Goal: Task Accomplishment & Management: Manage account settings

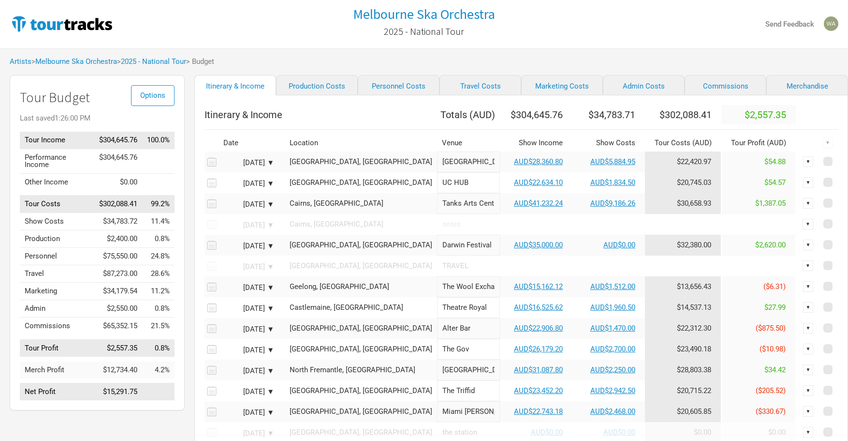
scroll to position [11, 0]
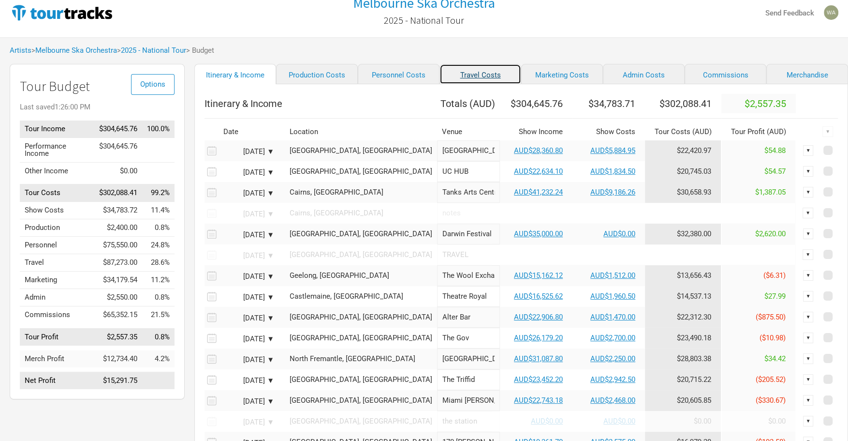
click at [470, 78] on link "Travel Costs" at bounding box center [481, 74] width 82 height 20
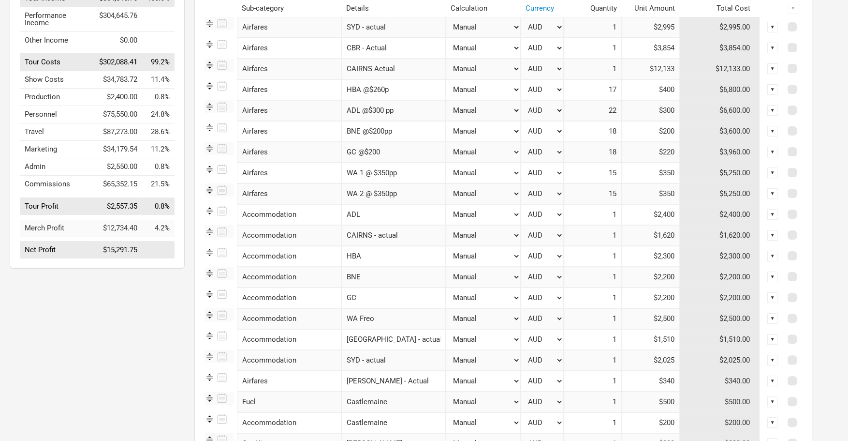
scroll to position [144, 0]
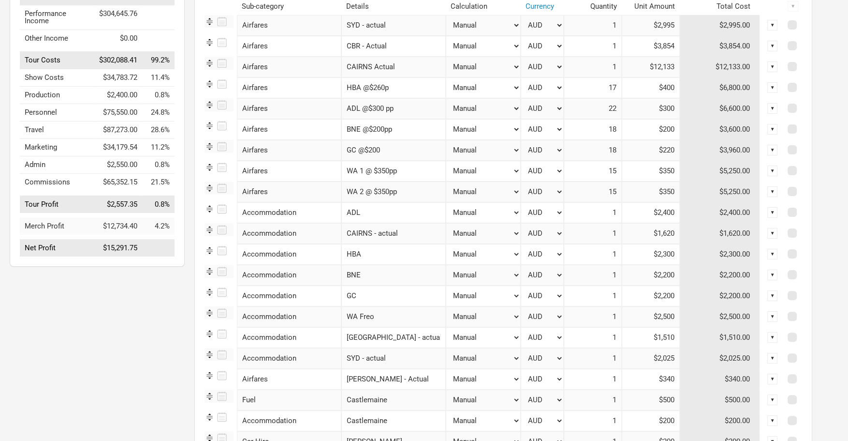
drag, startPoint x: 392, startPoint y: 85, endPoint x: 370, endPoint y: 87, distance: 22.3
click at [370, 87] on input "HBA @$260p" at bounding box center [394, 87] width 104 height 21
drag, startPoint x: 409, startPoint y: 83, endPoint x: 414, endPoint y: 86, distance: 6.1
click at [409, 83] on input "HBA @$400" at bounding box center [394, 87] width 104 height 21
type input "HBA @$400"
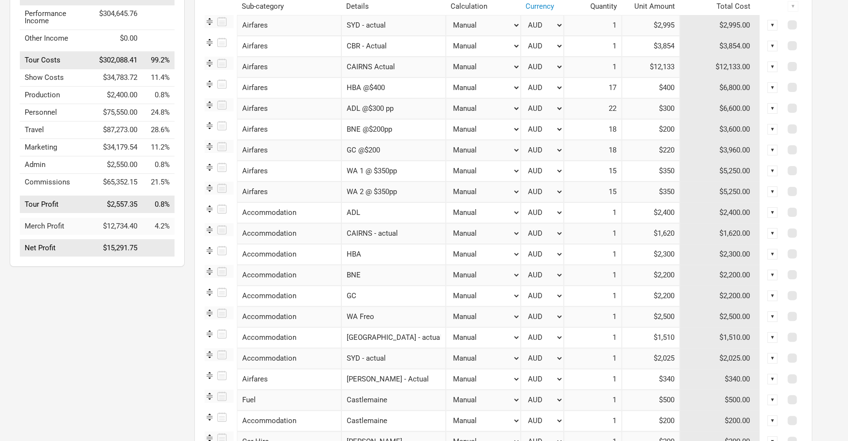
click at [446, 105] on select "Manual # of Shows # of Show Days # of Non-Show Days # of Days # of Tickets Sold…" at bounding box center [483, 108] width 75 height 21
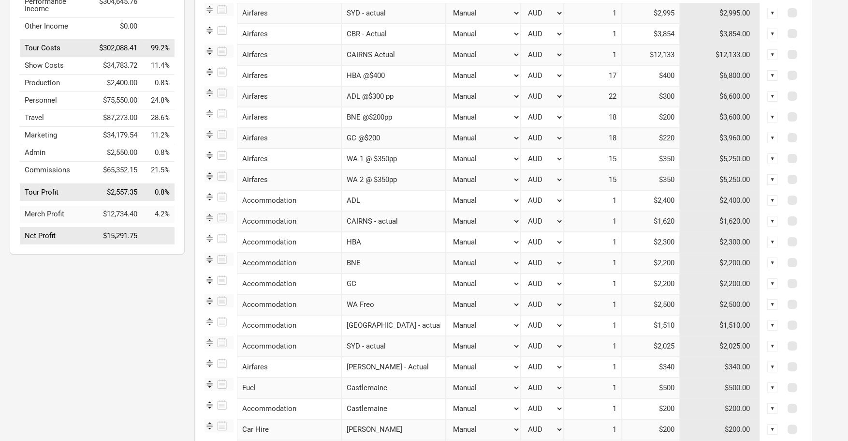
scroll to position [163, 0]
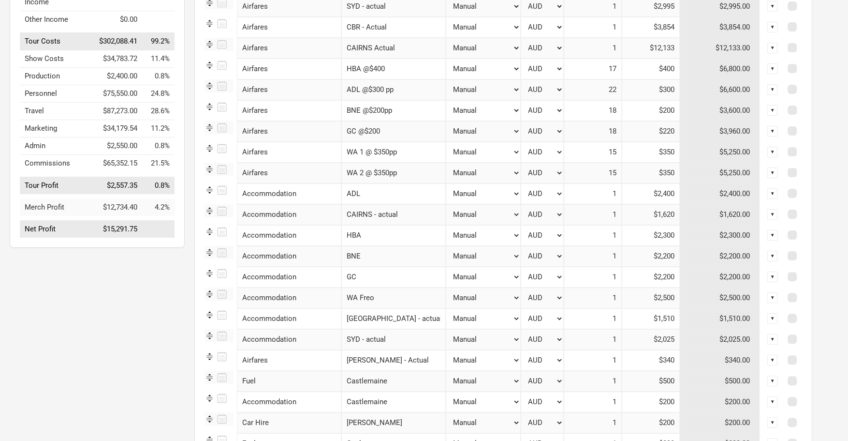
drag, startPoint x: 673, startPoint y: 236, endPoint x: 617, endPoint y: 235, distance: 56.6
click at [617, 235] on tr "Accommodation 1 selection HBA Manual # of Shows # of Show Days # of Non-Show Da…" at bounding box center [504, 235] width 598 height 21
type input "$1,500"
click at [378, 236] on input "HBA" at bounding box center [394, 235] width 104 height 21
type input "HBA - actual"
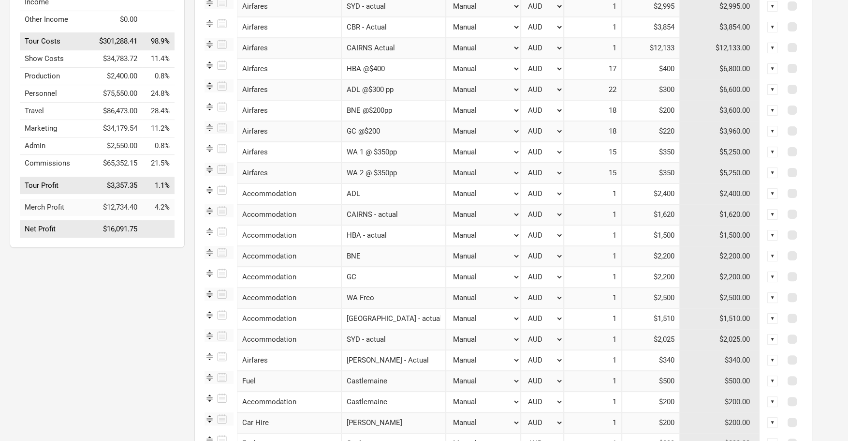
click at [398, 252] on input "BNE" at bounding box center [394, 256] width 104 height 21
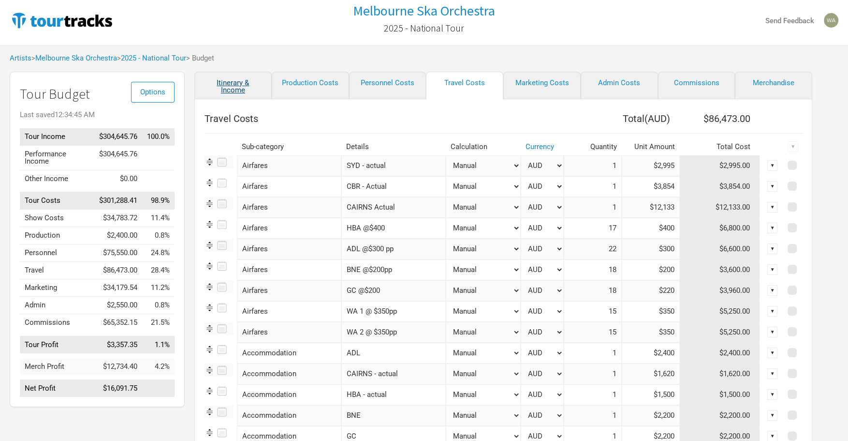
scroll to position [0, 0]
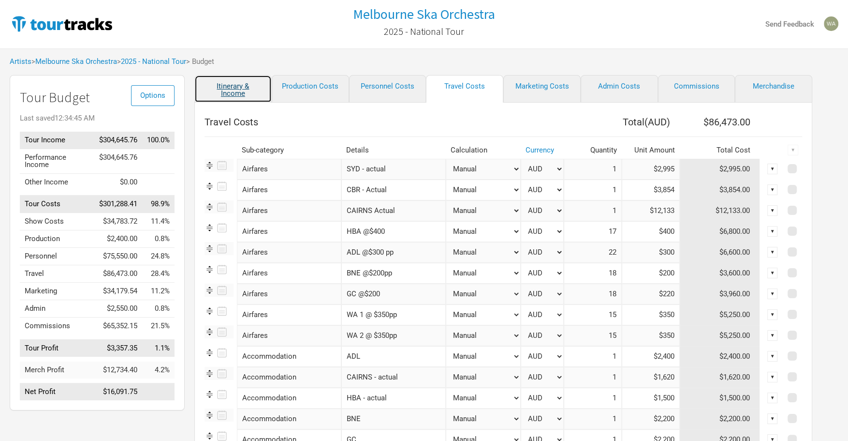
click at [235, 89] on link "Itinerary & Income" at bounding box center [232, 89] width 77 height 28
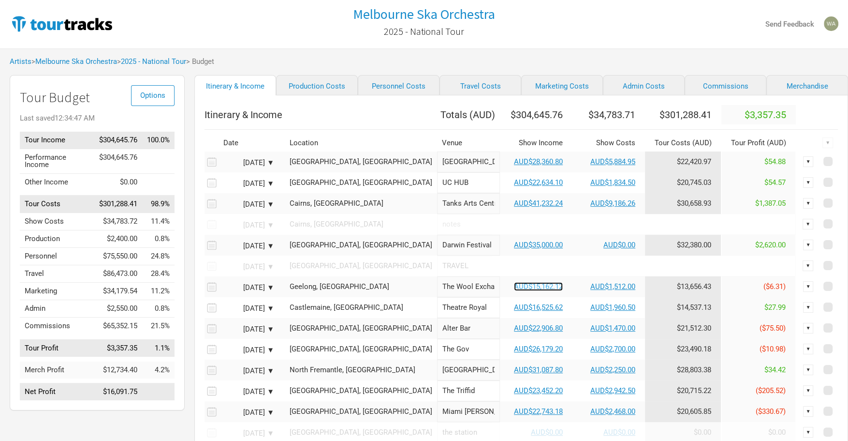
click at [514, 291] on link "AUD$15,162.12" at bounding box center [538, 286] width 49 height 9
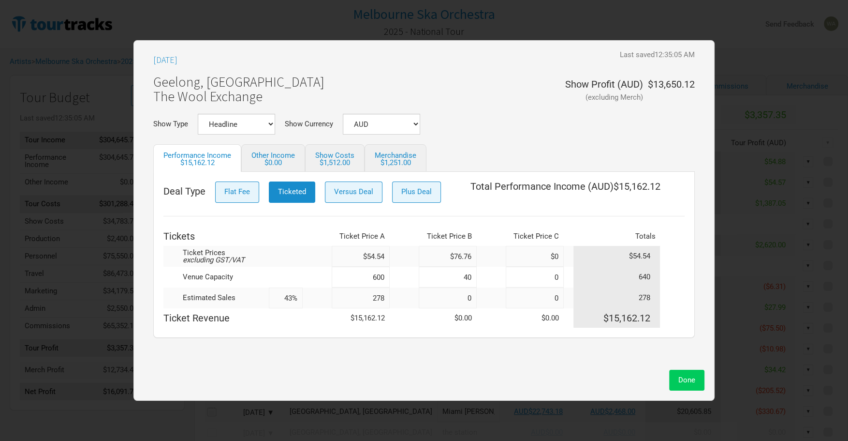
click at [699, 387] on button "Done" at bounding box center [687, 380] width 35 height 21
